Goal: Find specific page/section: Find specific page/section

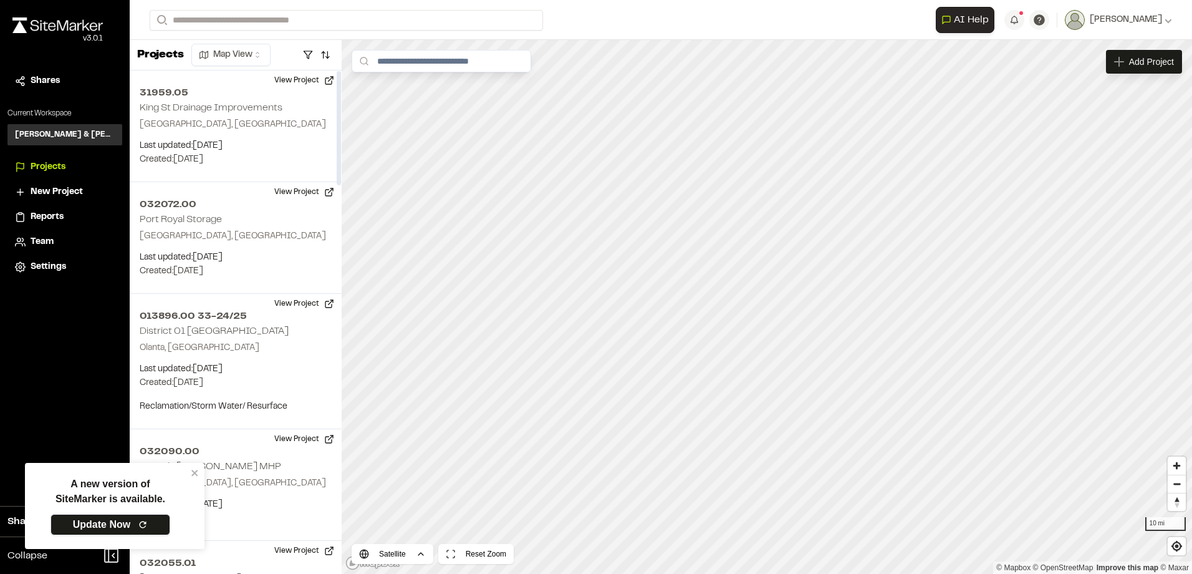
click at [148, 517] on link "Update Now" at bounding box center [110, 524] width 120 height 21
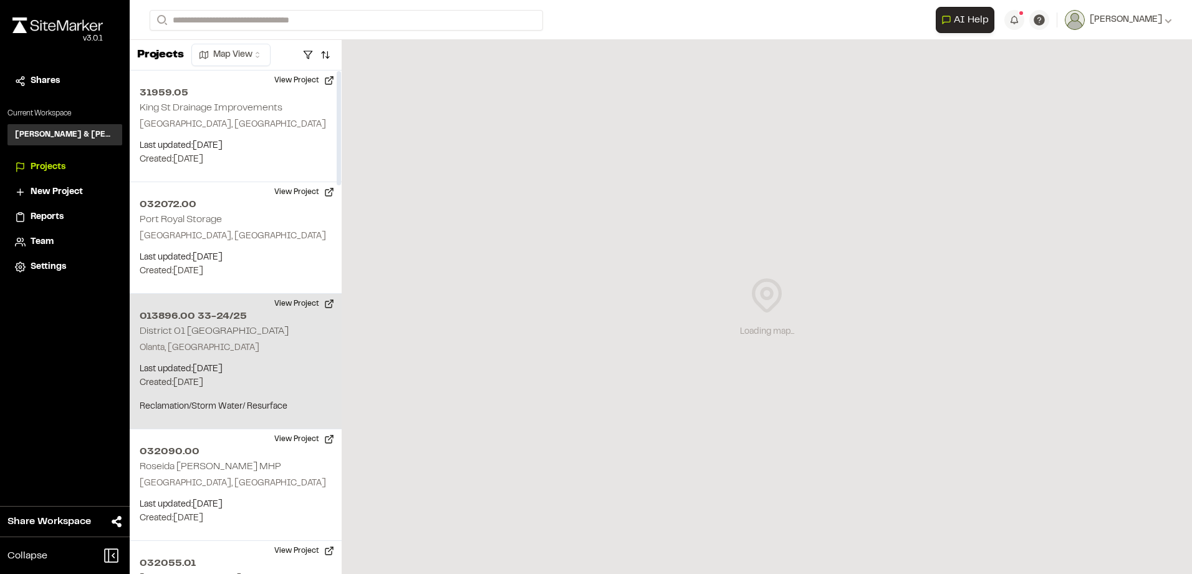
click at [244, 348] on p "Olanta, [GEOGRAPHIC_DATA]" at bounding box center [236, 348] width 192 height 14
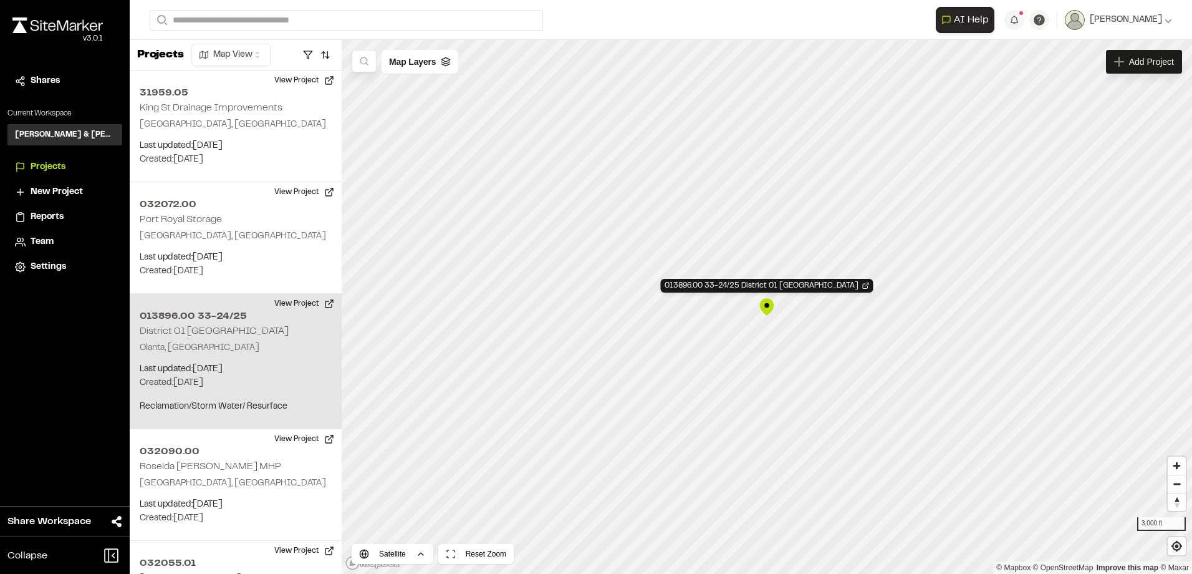
click at [768, 306] on div "013896.00 33-24/25 District 01 [GEOGRAPHIC_DATA]" at bounding box center [766, 306] width 19 height 19
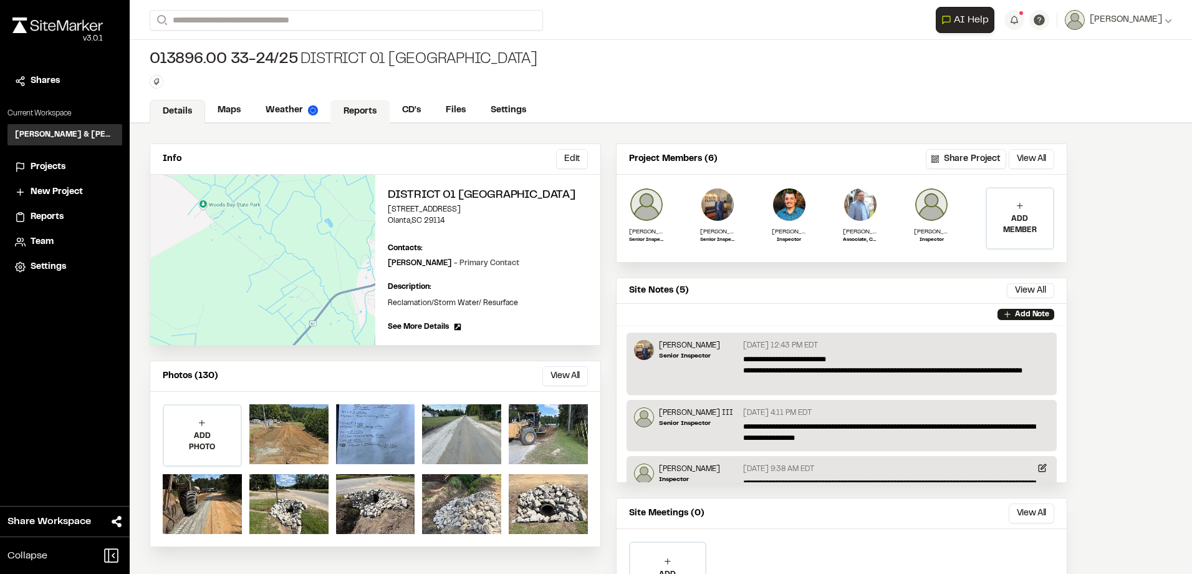
click at [337, 113] on link "Reports" at bounding box center [359, 112] width 59 height 24
